Goal: Task Accomplishment & Management: Manage account settings

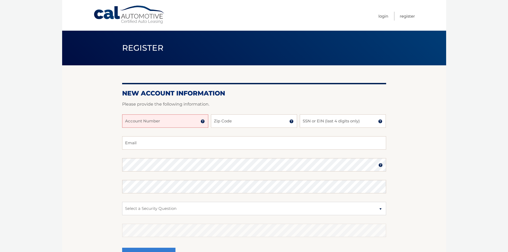
drag, startPoint x: 182, startPoint y: 123, endPoint x: 180, endPoint y: 118, distance: 6.0
click at [182, 123] on input "Account Number" at bounding box center [165, 120] width 86 height 13
type input "44456023478"
click at [249, 123] on input "Zip Code" at bounding box center [254, 120] width 86 height 13
type input "11756"
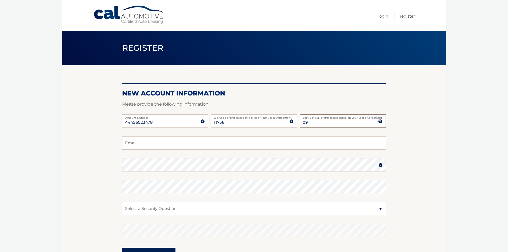
type input "0"
type input "2654"
click at [146, 146] on input "Email" at bounding box center [254, 142] width 264 height 13
type input "dennis.m.friel@gmail.com"
click at [380, 209] on select "Select a Security Question What was the name of your elementary school? What is…" at bounding box center [254, 208] width 264 height 13
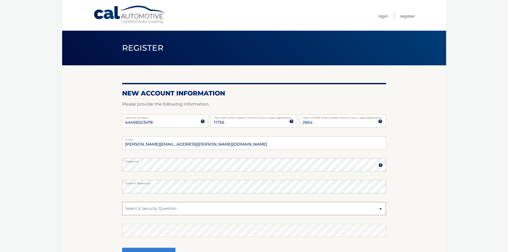
select select "5"
click at [122, 202] on select "Select a Security Question What was the name of your elementary school? What is…" at bounding box center [254, 208] width 264 height 13
click at [251, 207] on select "Select a Security Question What was the name of your elementary school? What is…" at bounding box center [254, 208] width 264 height 13
click at [122, 202] on select "Select a Security Question What was the name of your elementary school? What is…" at bounding box center [254, 208] width 264 height 13
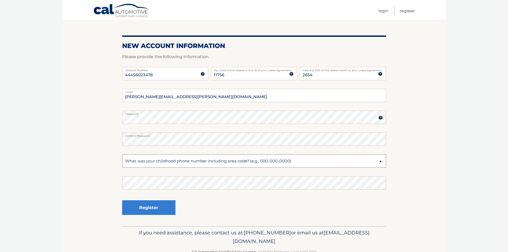
scroll to position [53, 0]
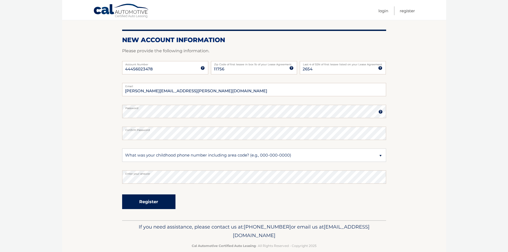
click at [164, 205] on button "Register" at bounding box center [148, 201] width 53 height 15
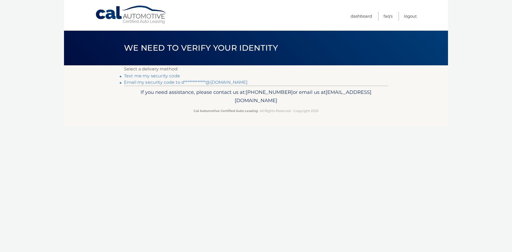
click at [151, 74] on link "Text me my security code" at bounding box center [152, 75] width 56 height 5
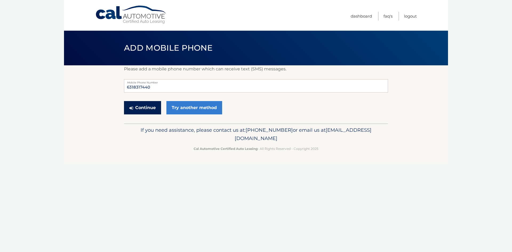
click at [142, 106] on button "Continue" at bounding box center [142, 107] width 37 height 13
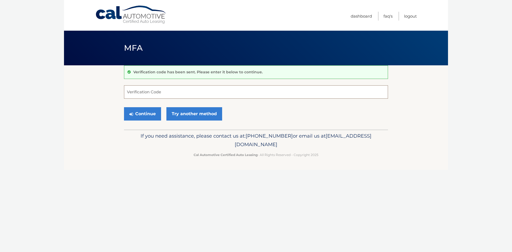
click at [147, 92] on input "Verification Code" at bounding box center [256, 91] width 264 height 13
type input "317525"
click at [138, 117] on button "Continue" at bounding box center [142, 113] width 37 height 13
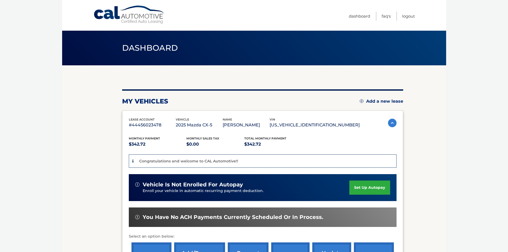
click at [362, 189] on link "set up autopay" at bounding box center [369, 188] width 41 height 14
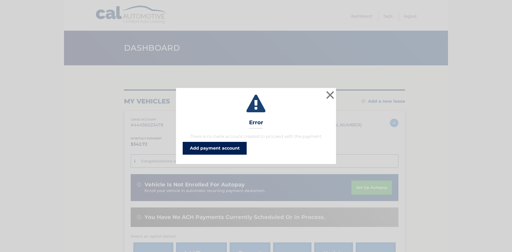
click at [221, 152] on link "Add payment account" at bounding box center [215, 148] width 64 height 13
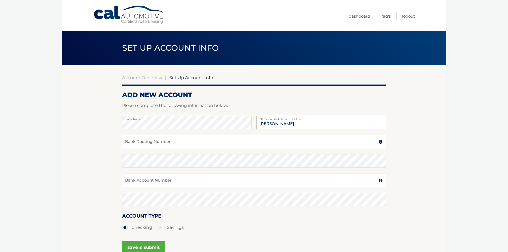
type input "Dennis Friel"
click at [162, 147] on input "Bank Routing Number" at bounding box center [254, 141] width 264 height 13
type input "026013673"
click at [220, 177] on input "Bank Account Number" at bounding box center [254, 180] width 264 height 13
type input "4287009603"
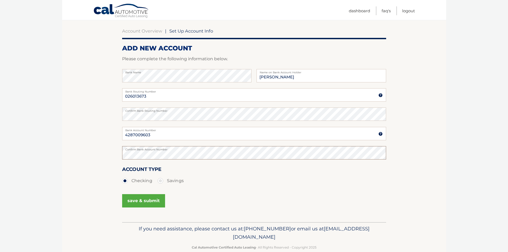
scroll to position [53, 0]
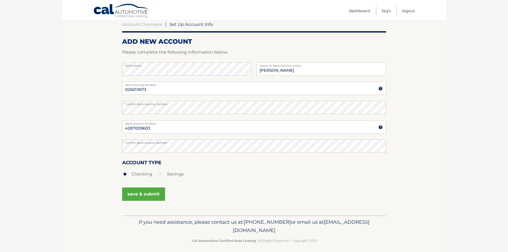
click at [152, 196] on button "save & submit" at bounding box center [143, 194] width 43 height 13
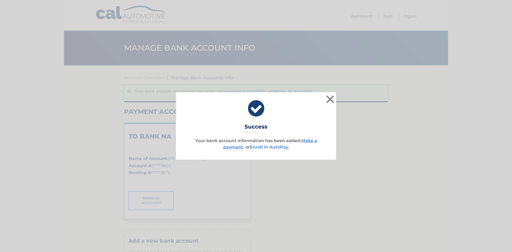
click at [277, 147] on link "Enroll In AutoPay" at bounding box center [269, 147] width 38 height 5
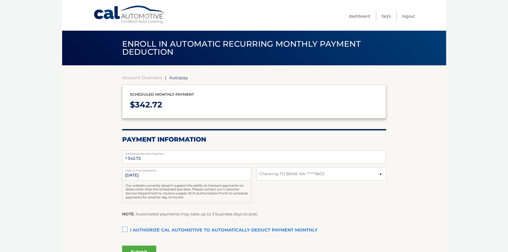
select select "MTgzMjgzZDgtOTk4MS00MTBiLThmZmItYTIwM2EwZWFkMWRi"
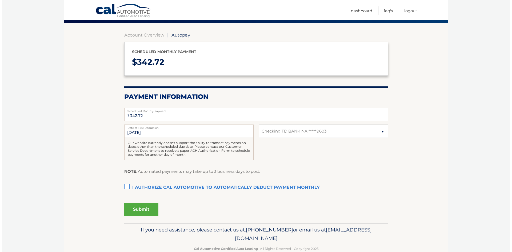
scroll to position [53, 0]
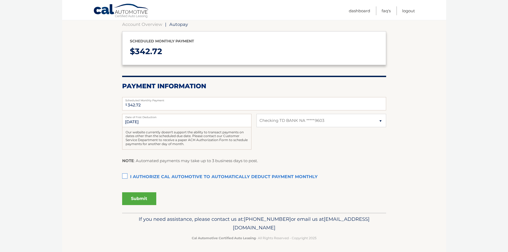
click at [126, 176] on label "I authorize cal automotive to automatically deduct payment monthly This checkbo…" at bounding box center [254, 177] width 264 height 11
click at [0, 0] on input "I authorize cal automotive to automatically deduct payment monthly This checkbo…" at bounding box center [0, 0] width 0 height 0
click at [134, 121] on input "[DATE]" at bounding box center [186, 120] width 129 height 13
click at [132, 121] on input "[DATE]" at bounding box center [186, 120] width 129 height 13
click at [425, 149] on section "Account Overview | Autopay Scheduled monthly payment $ 342.72 Payment Informati…" at bounding box center [254, 112] width 384 height 201
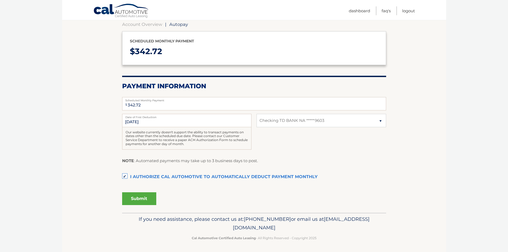
click at [139, 200] on button "Submit" at bounding box center [139, 198] width 34 height 13
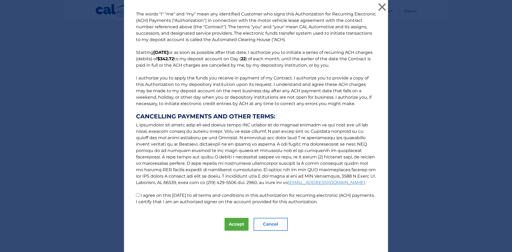
click at [136, 196] on input "I agree on this [DATE] to all terms and conditions in this authorization for re…" at bounding box center [137, 194] width 3 height 3
checkbox input "true"
click at [236, 224] on button "Accept" at bounding box center [237, 224] width 24 height 13
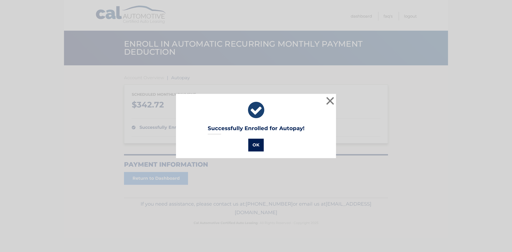
click at [257, 145] on button "OK" at bounding box center [255, 145] width 15 height 13
